Goal: Obtain resource: Download file/media

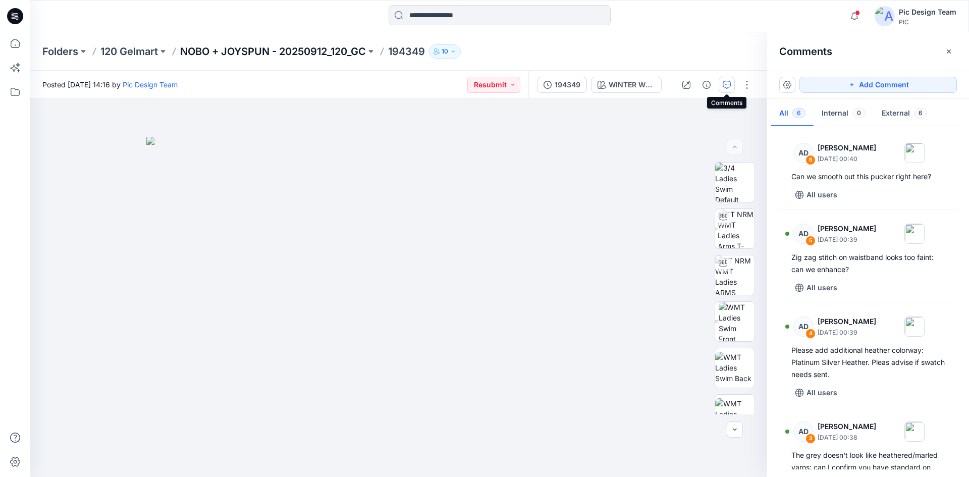
click at [301, 54] on p "NOBO + JOYSPUN - 20250912_120_GC" at bounding box center [273, 51] width 186 height 14
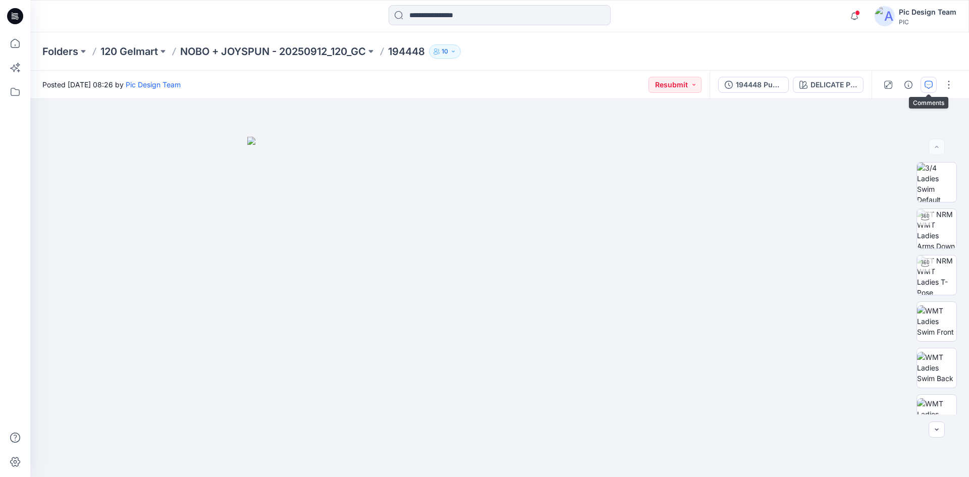
click at [934, 83] on button "button" at bounding box center [929, 85] width 16 height 16
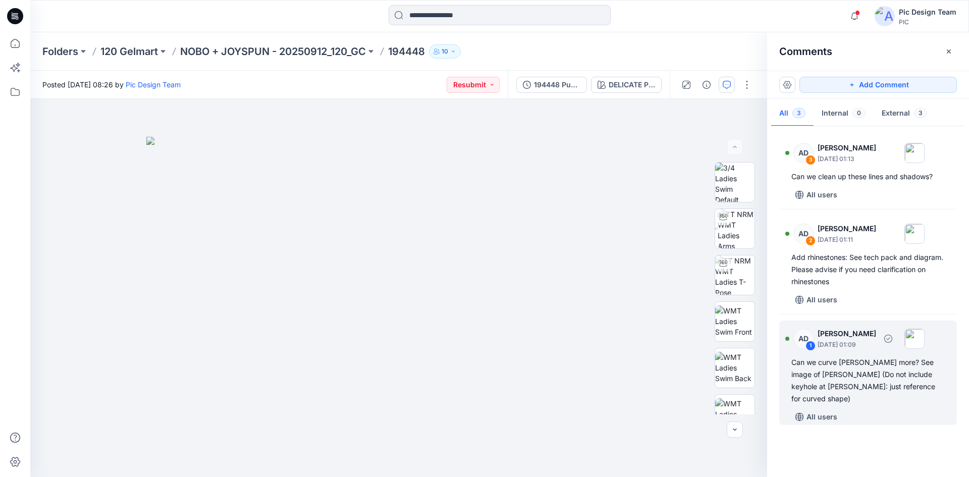
click at [813, 347] on div "1" at bounding box center [811, 346] width 10 height 10
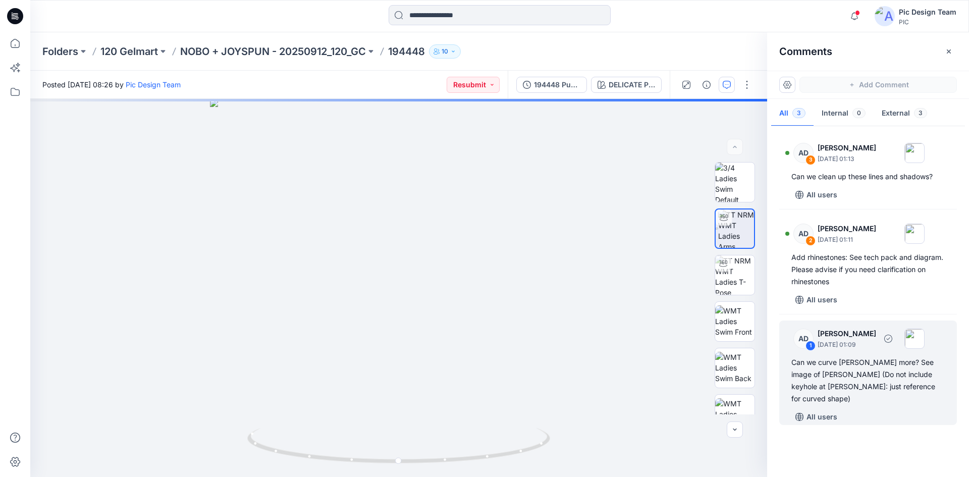
click at [812, 346] on div "1" at bounding box center [811, 346] width 10 height 10
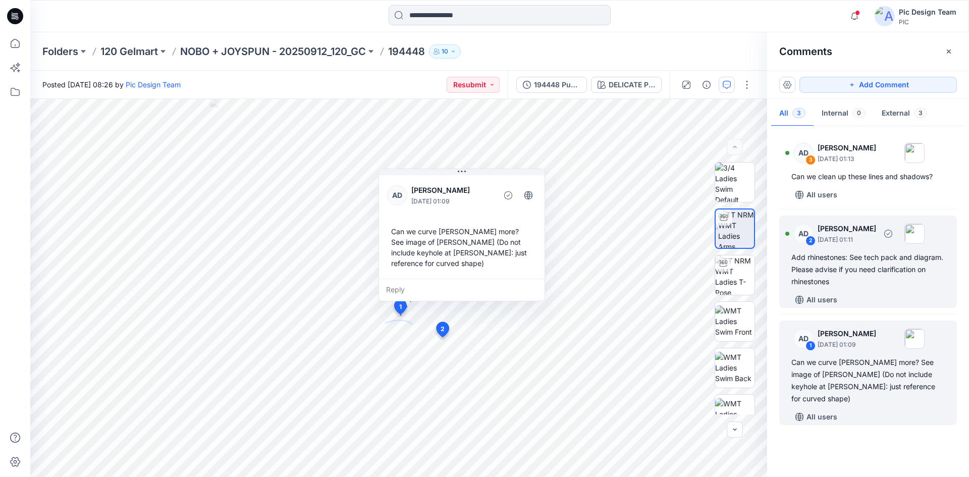
click at [810, 241] on div "2" at bounding box center [811, 241] width 10 height 10
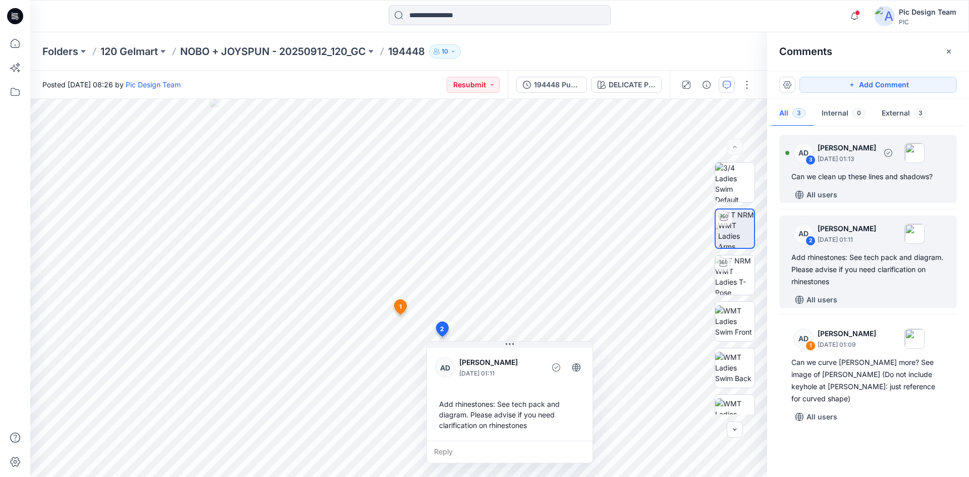
click at [810, 161] on div "3" at bounding box center [811, 160] width 10 height 10
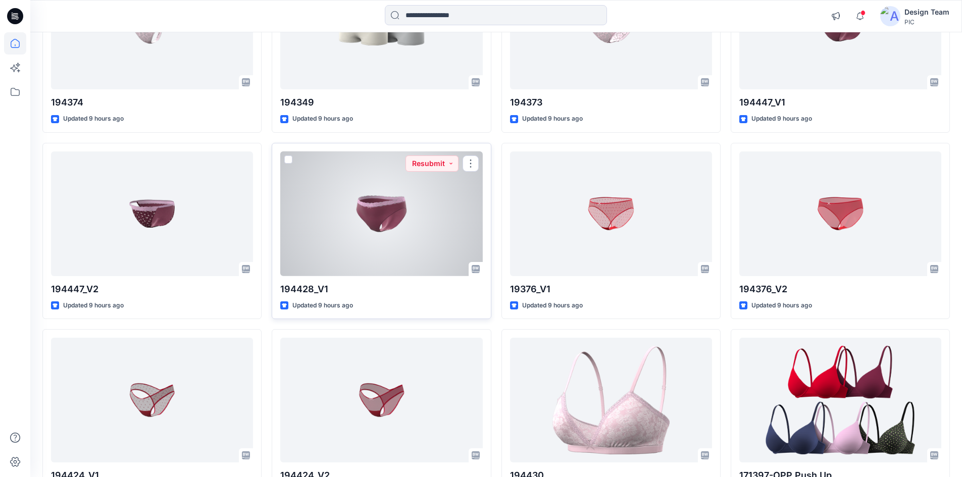
scroll to position [353, 0]
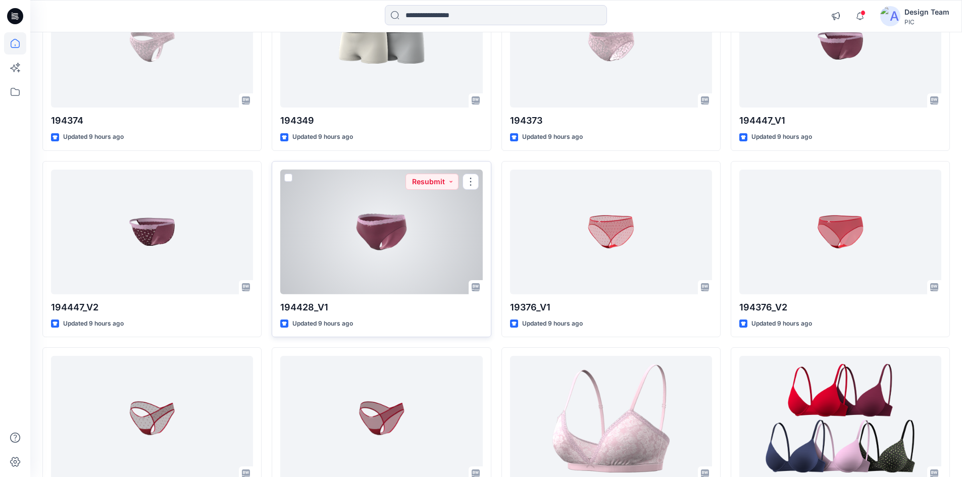
click at [386, 249] on div at bounding box center [381, 232] width 202 height 125
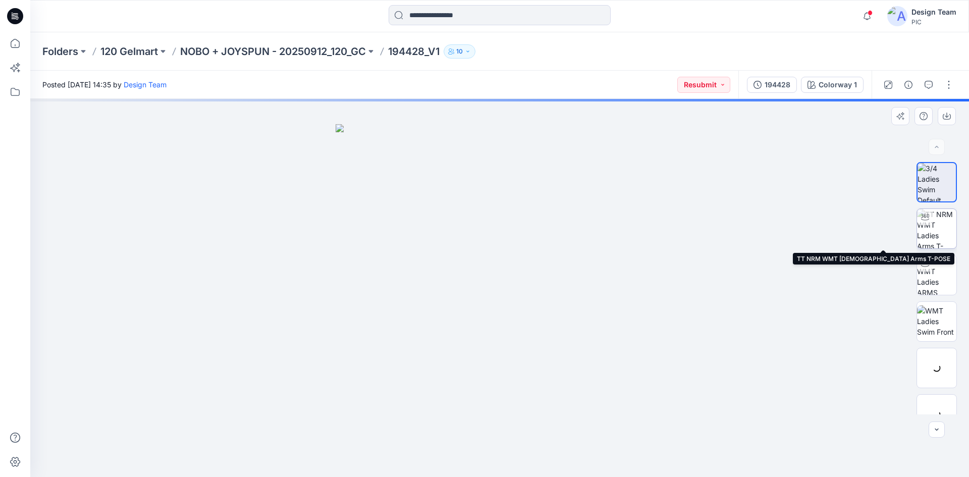
click at [930, 238] on img at bounding box center [936, 228] width 39 height 39
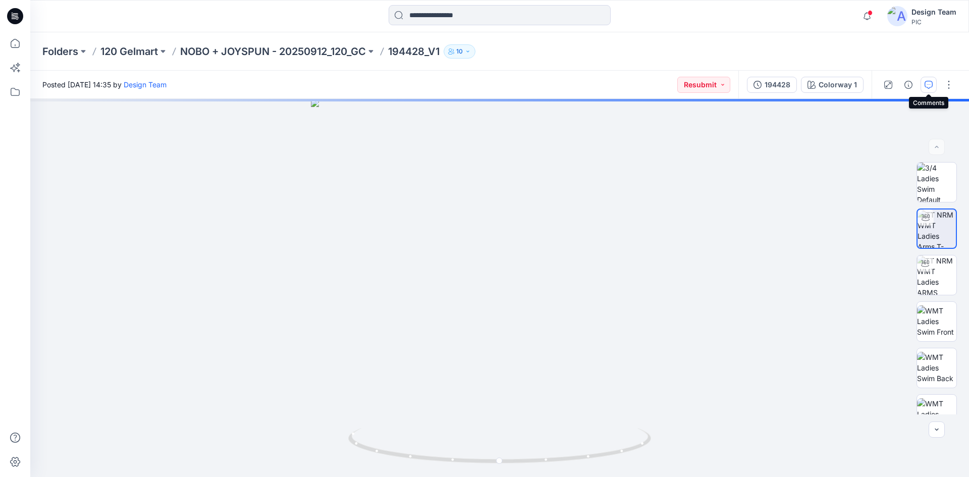
click at [924, 83] on button "button" at bounding box center [929, 85] width 16 height 16
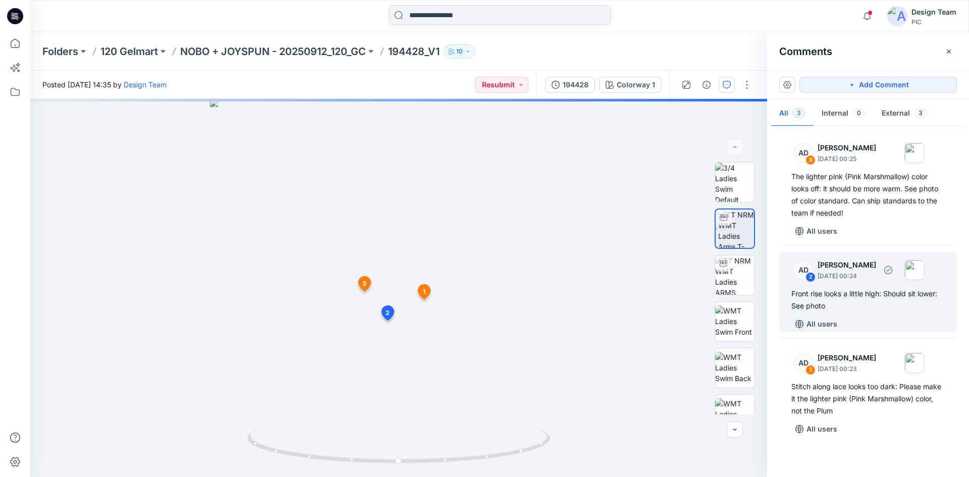
click at [812, 277] on div "2" at bounding box center [811, 277] width 10 height 10
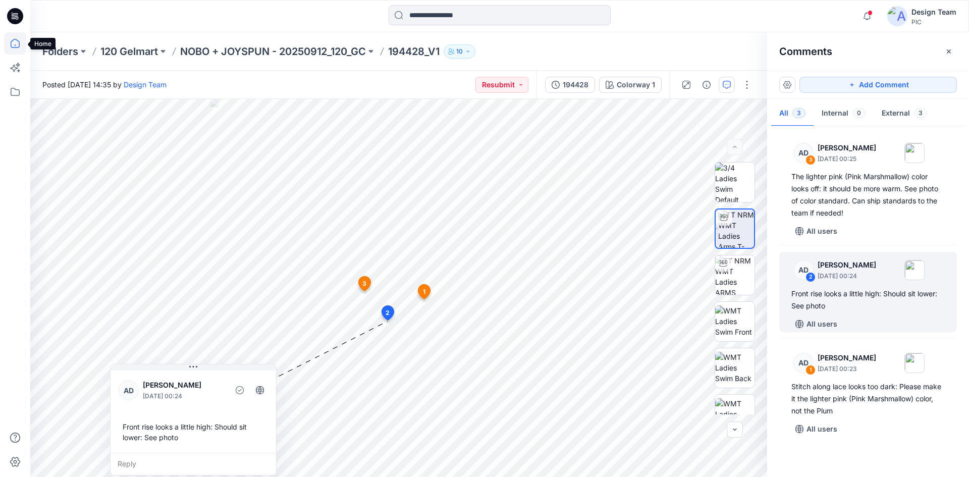
click at [19, 44] on icon at bounding box center [15, 43] width 22 height 22
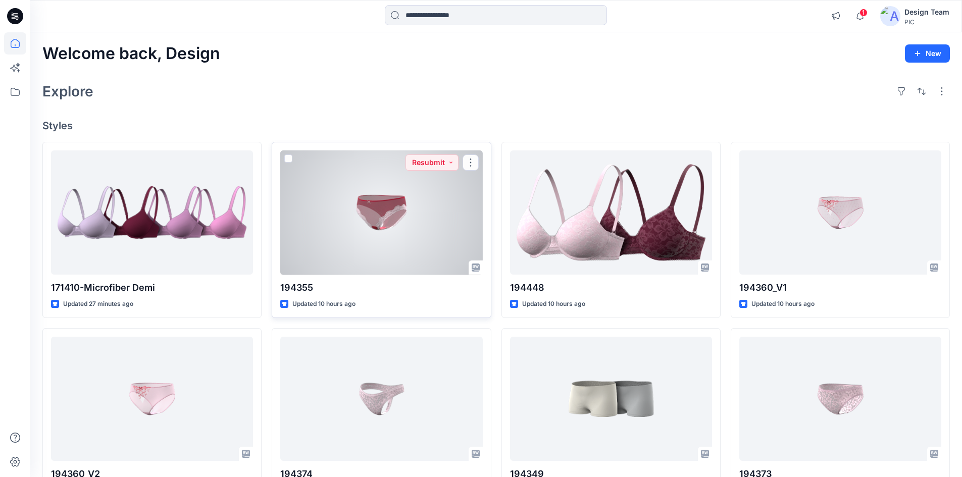
click at [359, 235] on div at bounding box center [381, 212] width 202 height 125
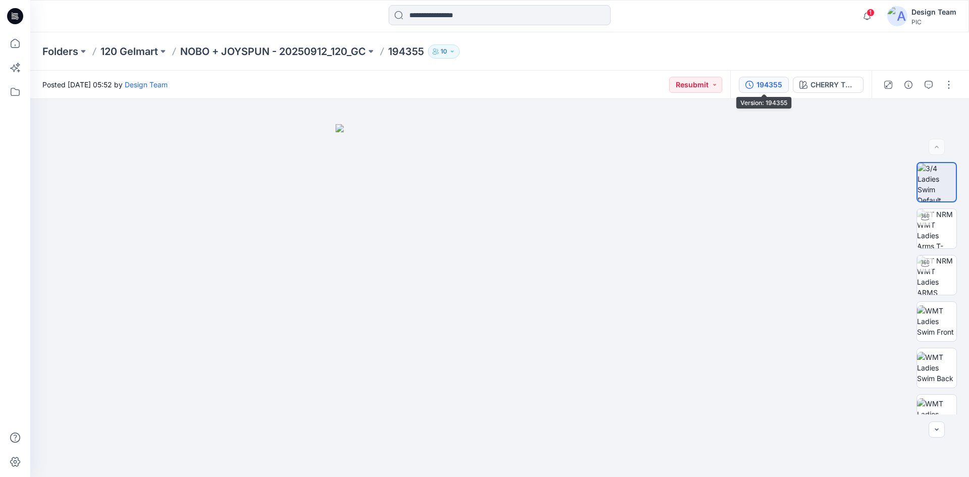
click at [772, 83] on div "194355" at bounding box center [770, 84] width 26 height 11
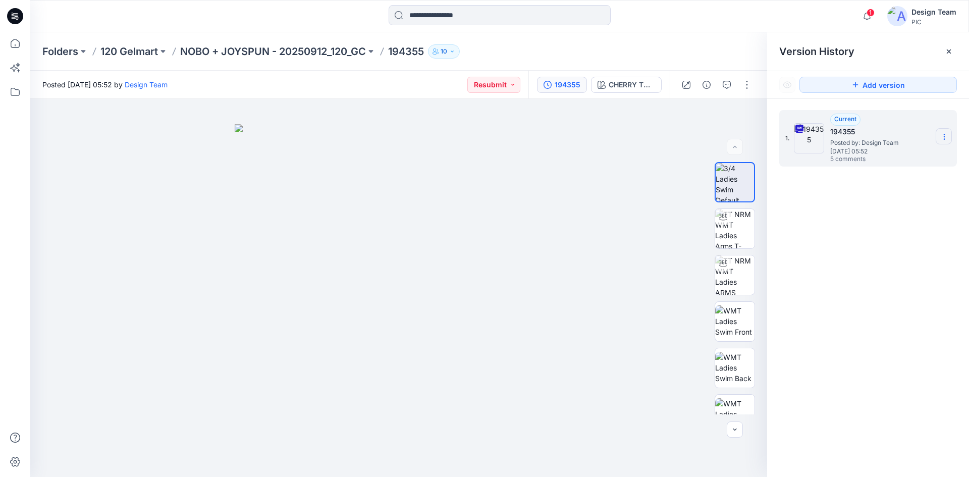
click at [943, 136] on icon at bounding box center [945, 137] width 8 height 8
click at [924, 152] on span "Download Source BW File" at bounding box center [893, 156] width 85 height 12
click at [710, 16] on div at bounding box center [500, 16] width 470 height 22
